Goal: Task Accomplishment & Management: Complete application form

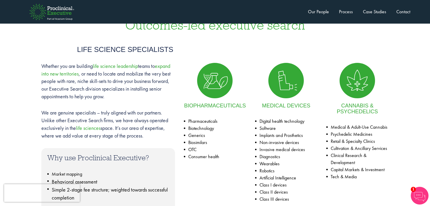
scroll to position [263, 0]
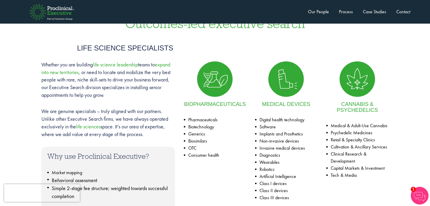
click at [214, 83] on img at bounding box center [214, 78] width 35 height 35
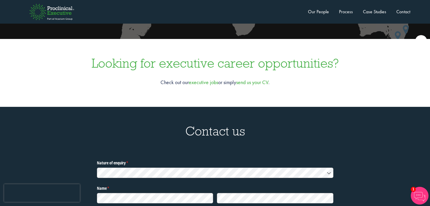
scroll to position [1721, 0]
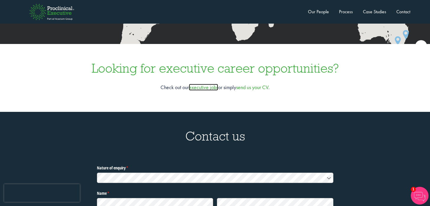
click at [200, 84] on link "executive jobs" at bounding box center [203, 87] width 29 height 7
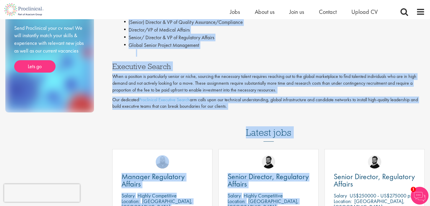
scroll to position [168, 0]
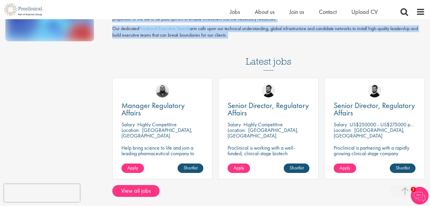
drag, startPoint x: 114, startPoint y: 47, endPoint x: 244, endPoint y: 49, distance: 129.4
click at [244, 49] on div "Executive jobs What are executive level jobs? Executive jobs describe any highl…" at bounding box center [268, 24] width 321 height 346
copy div "What are executive level jobs? Executive jobs describe any highly senior positi…"
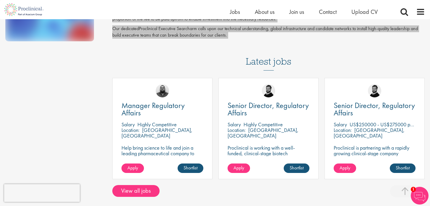
drag, startPoint x: 206, startPoint y: 28, endPoint x: 232, endPoint y: 206, distance: 179.6
click at [0, 0] on body "This website uses cookies. By continuing to use this site, you are giving your …" at bounding box center [215, 187] width 430 height 710
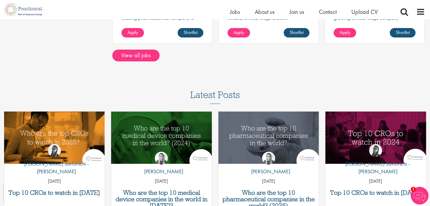
scroll to position [299, 0]
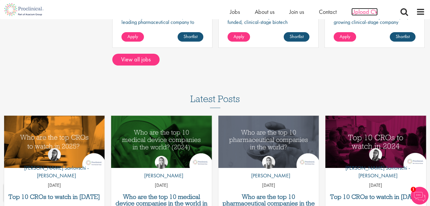
click at [370, 10] on span "Upload CV" at bounding box center [364, 12] width 26 height 8
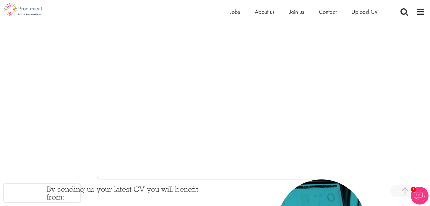
scroll to position [121, 0]
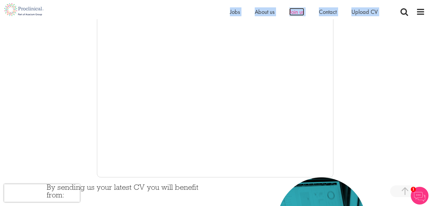
click at [295, 14] on span "Join us" at bounding box center [296, 12] width 15 height 8
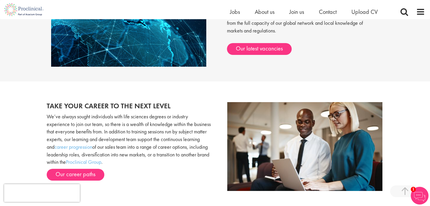
scroll to position [523, 0]
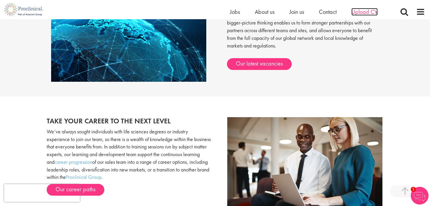
click at [366, 15] on span "Upload CV" at bounding box center [364, 12] width 26 height 8
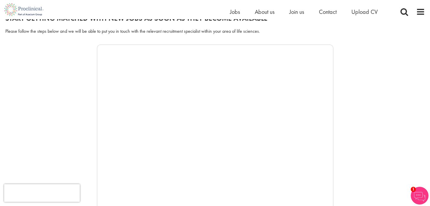
scroll to position [72, 0]
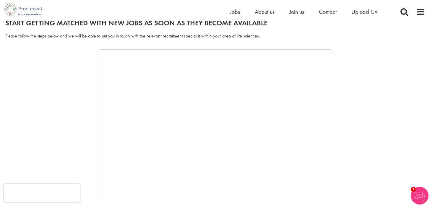
click at [421, 195] on img at bounding box center [419, 196] width 18 height 18
